Goal: Information Seeking & Learning: Compare options

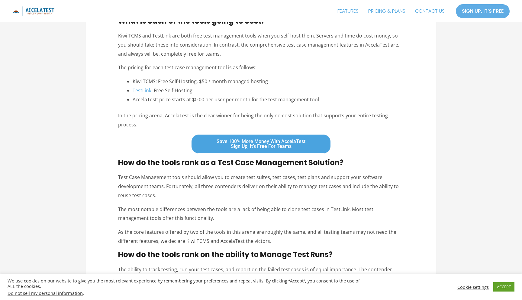
scroll to position [174, 0]
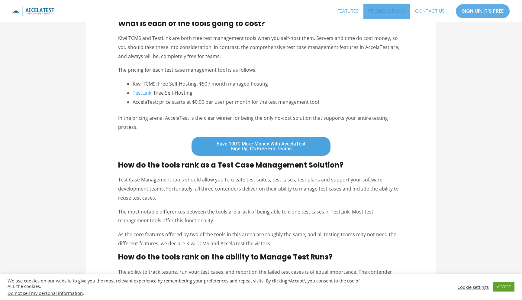
click at [384, 15] on link "PRICING & PLANS" at bounding box center [386, 11] width 47 height 15
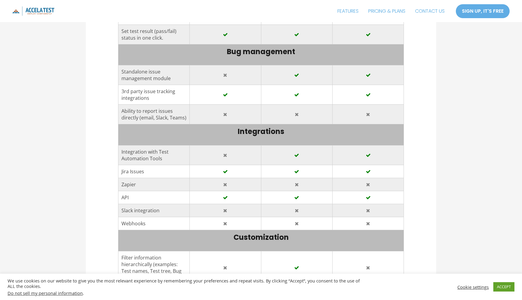
scroll to position [1028, 0]
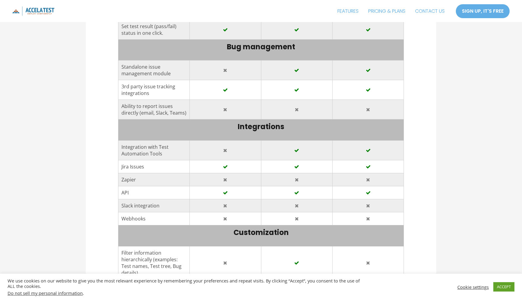
click at [120, 160] on td "Jira Issues" at bounding box center [153, 166] width 71 height 13
click at [121, 160] on td "Jira Issues" at bounding box center [153, 166] width 71 height 13
click at [131, 173] on td "Zapier" at bounding box center [153, 179] width 71 height 13
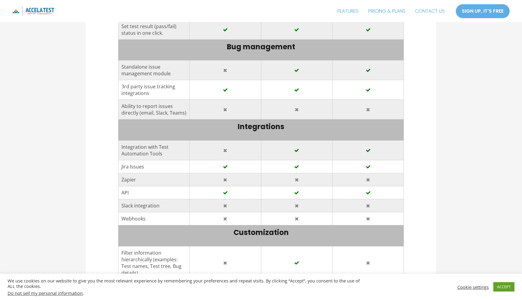
click at [131, 173] on td "Zapier" at bounding box center [153, 179] width 71 height 13
click at [123, 186] on td "API" at bounding box center [153, 192] width 71 height 13
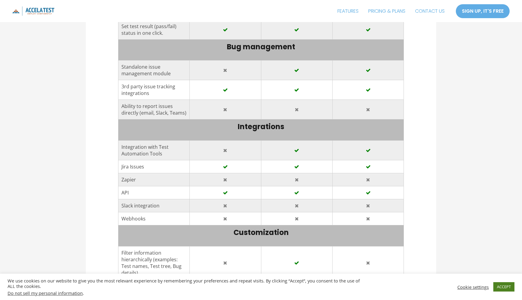
click at [498, 286] on link "ACCEPT" at bounding box center [503, 286] width 21 height 9
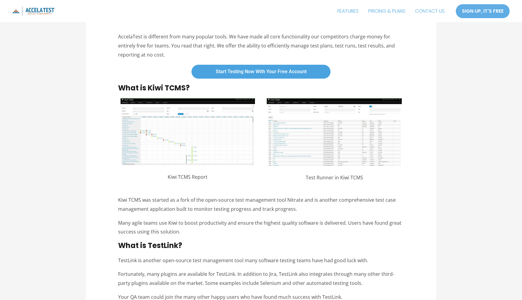
scroll to position [1815, 0]
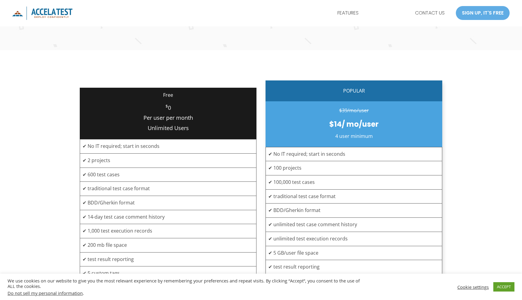
scroll to position [118, 0]
